Goal: Task Accomplishment & Management: Complete application form

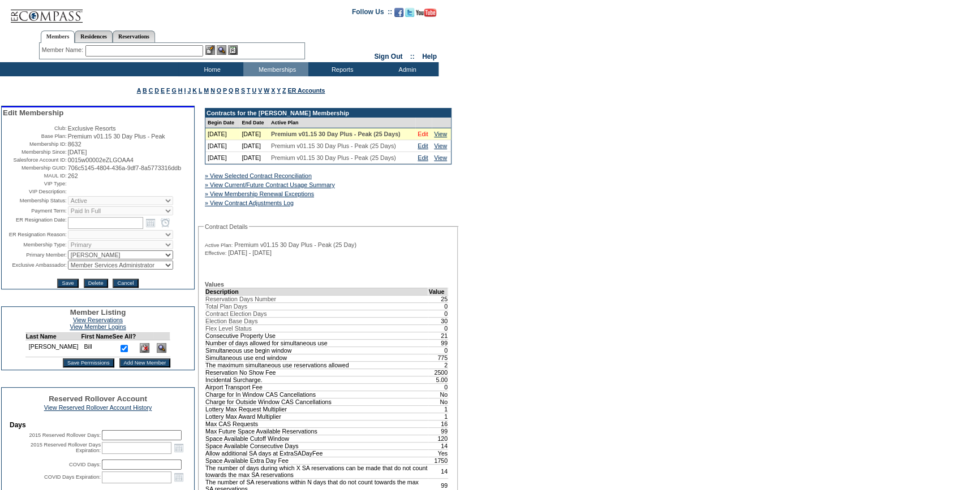
click at [423, 137] on link "Edit" at bounding box center [422, 134] width 10 height 7
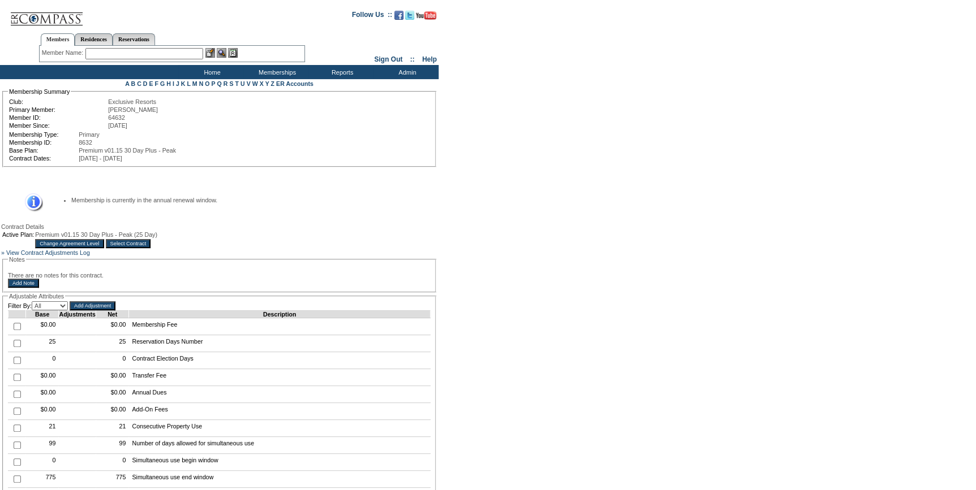
click at [14, 364] on input "checkbox" at bounding box center [17, 360] width 7 height 7
checkbox input "true"
click at [103, 311] on input "Add Adjustment" at bounding box center [93, 306] width 46 height 9
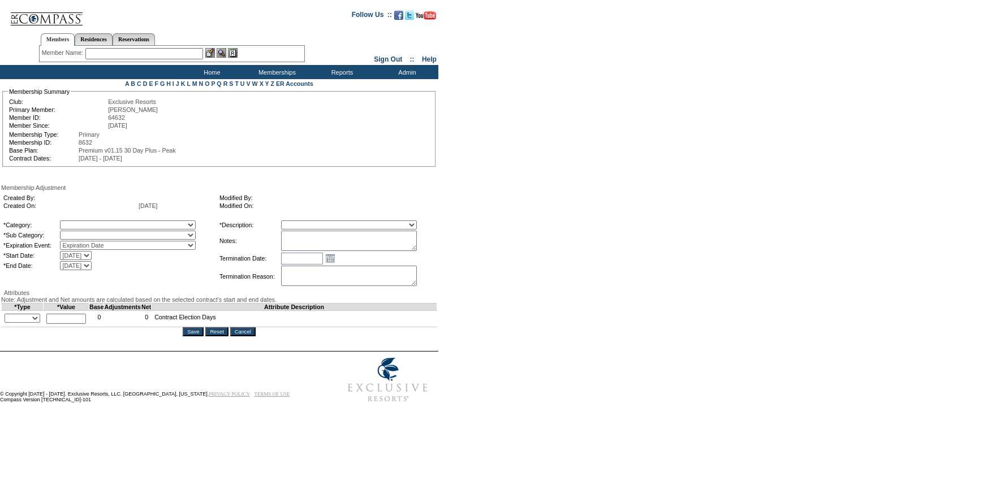
click at [129, 227] on select "A La Carte Days Contract Election Days Converted Days Coronavirus Other Referra…" at bounding box center [128, 225] width 136 height 9
select select "56"
click at [83, 222] on select "A La Carte Days Contract Election Days Converted Days Coronavirus Other Referra…" at bounding box center [128, 225] width 136 height 9
click at [118, 235] on select "Miscellaneous Adjustment" at bounding box center [128, 235] width 136 height 9
select select "179"
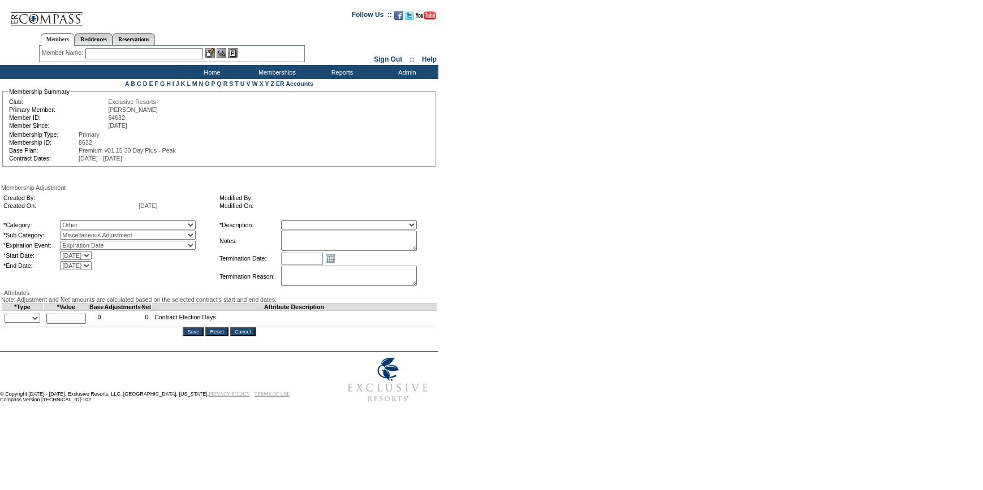
click at [83, 232] on select "Miscellaneous Adjustment" at bounding box center [128, 235] width 136 height 9
click at [30, 323] on select "+ - Override" at bounding box center [23, 318] width 36 height 9
select select "3"
click at [7, 323] on select "+ - Override" at bounding box center [23, 318] width 36 height 9
click at [71, 324] on input "text" at bounding box center [66, 319] width 40 height 10
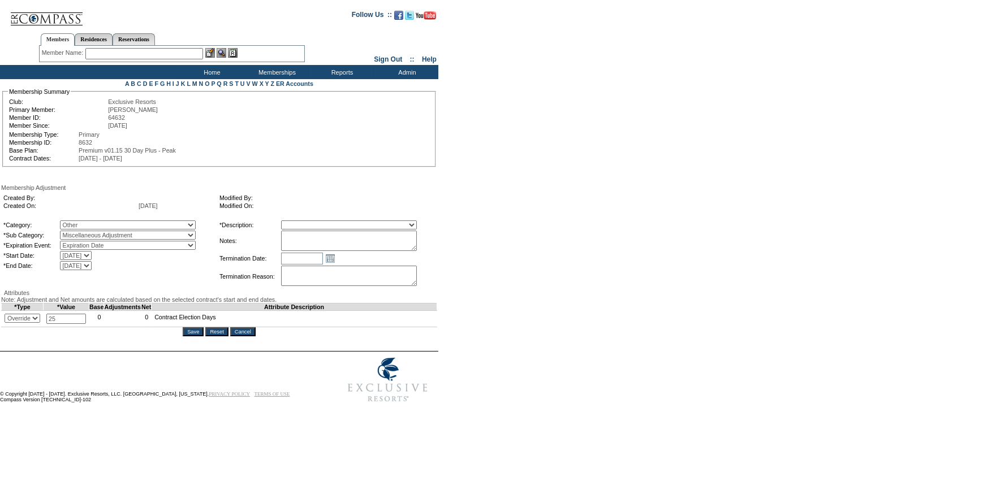
type input "25"
click at [355, 218] on div "Created By: Created On: [DATE] Modified By: Modified On: *Category: A La Carte …" at bounding box center [219, 240] width 436 height 98
click at [352, 224] on select "Membership/Transfer Fee Adjustment Membership Fee Adjustment Add-On Fee Adjustm…" at bounding box center [349, 225] width 136 height 9
select select "275"
click at [302, 222] on select "Membership/Transfer Fee Adjustment Membership Fee Adjustment Add-On Fee Adjustm…" at bounding box center [349, 225] width 136 height 9
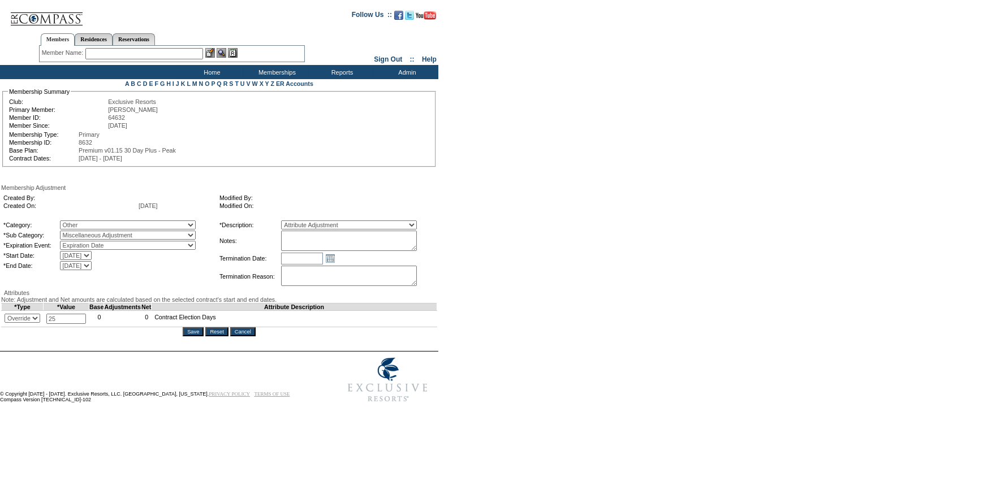
click at [198, 337] on input "Save" at bounding box center [193, 332] width 21 height 9
select select "179"
select select "275"
select select "3"
click at [148, 56] on input "text" at bounding box center [144, 53] width 118 height 11
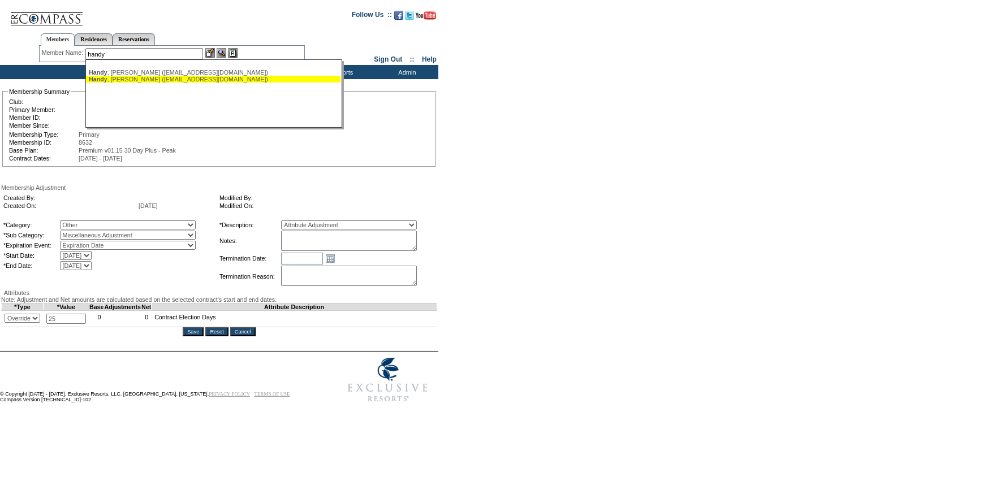
click at [120, 77] on div "Handy , Peter (pshandy@starmediagroup.com)" at bounding box center [213, 79] width 249 height 7
type input "Handy, Peter (pshandy@starmediagroup.com)"
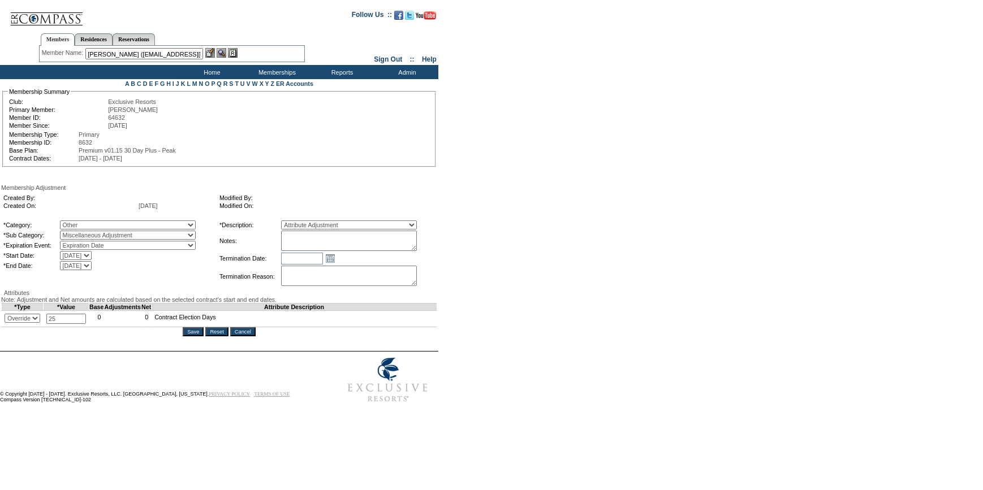
click at [210, 54] on img at bounding box center [210, 53] width 10 height 10
